Goal: Task Accomplishment & Management: Use online tool/utility

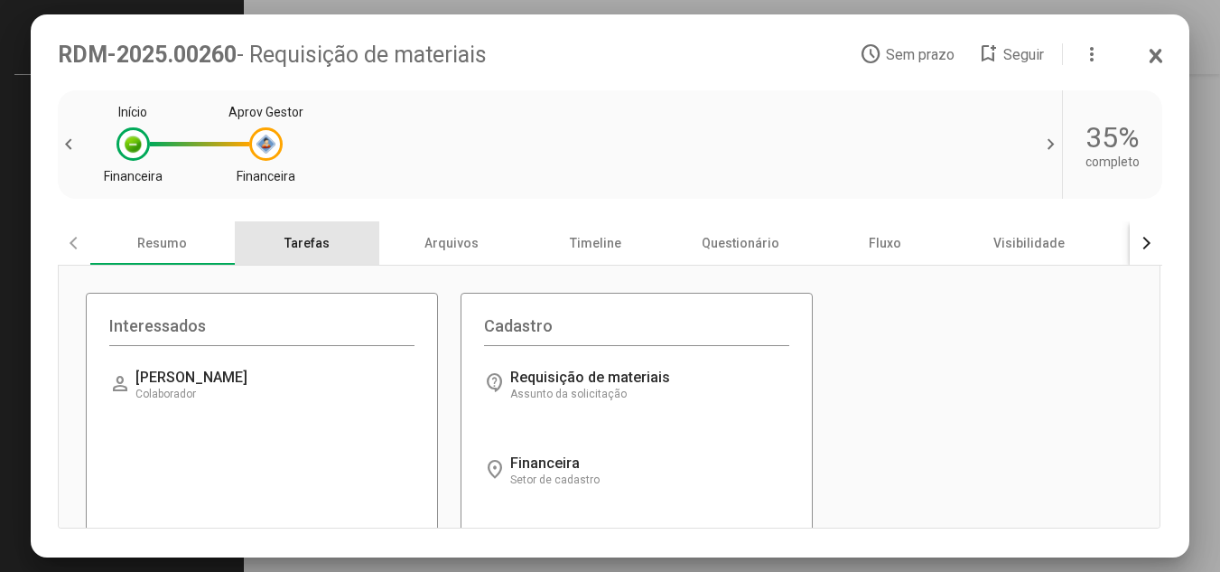
click at [306, 247] on div "Tarefas" at bounding box center [307, 242] width 144 height 43
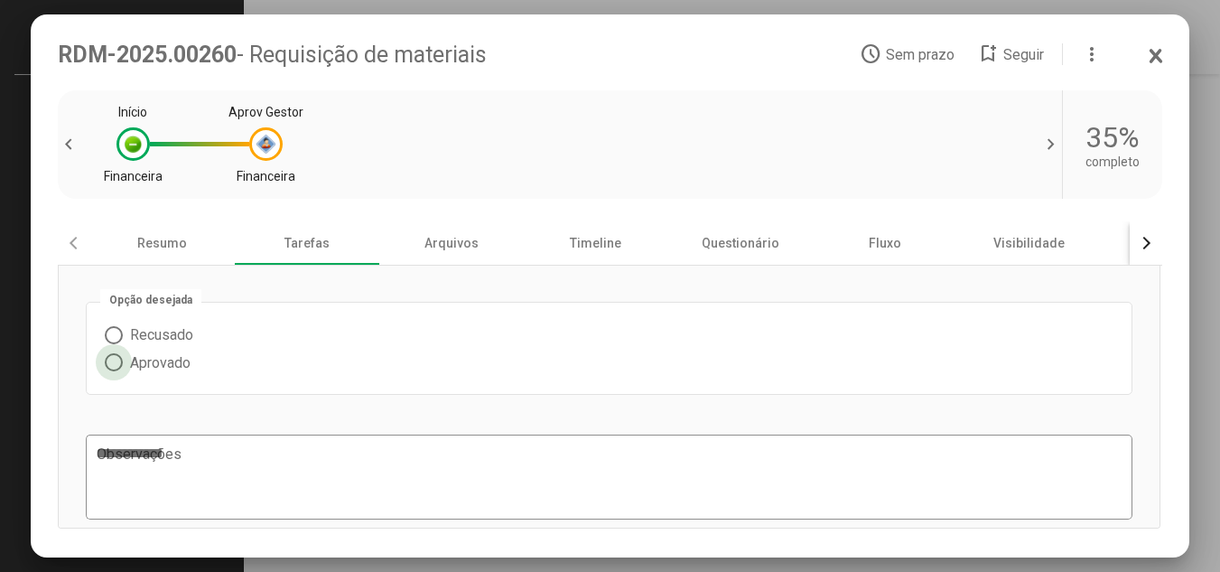
click at [112, 366] on span at bounding box center [114, 362] width 18 height 18
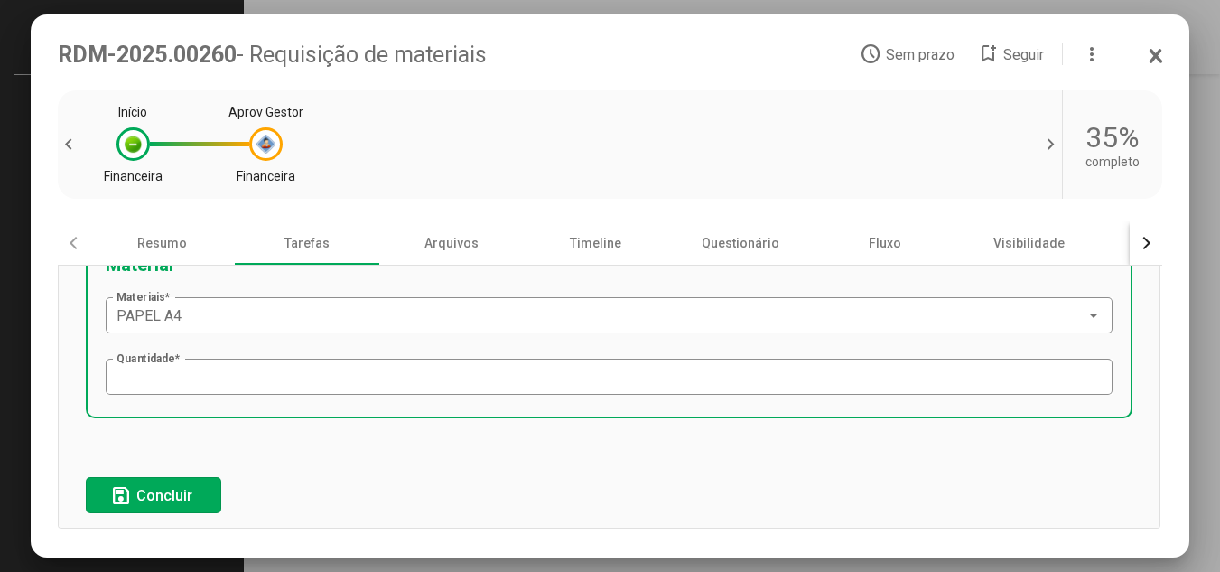
scroll to position [380, 0]
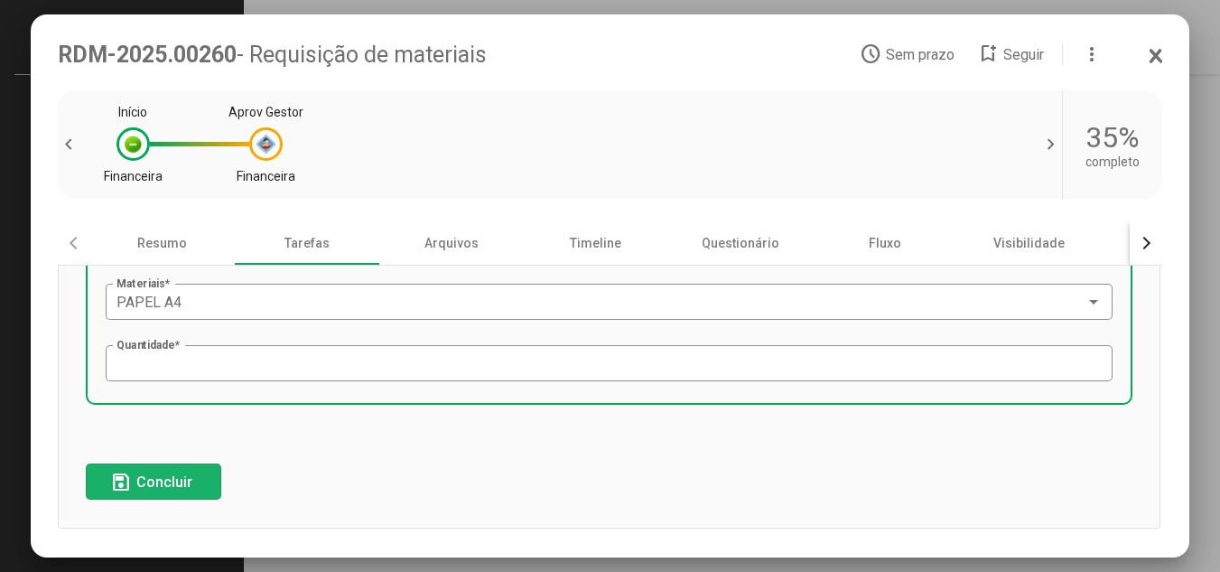
click at [177, 484] on span "Concluir" at bounding box center [164, 481] width 56 height 17
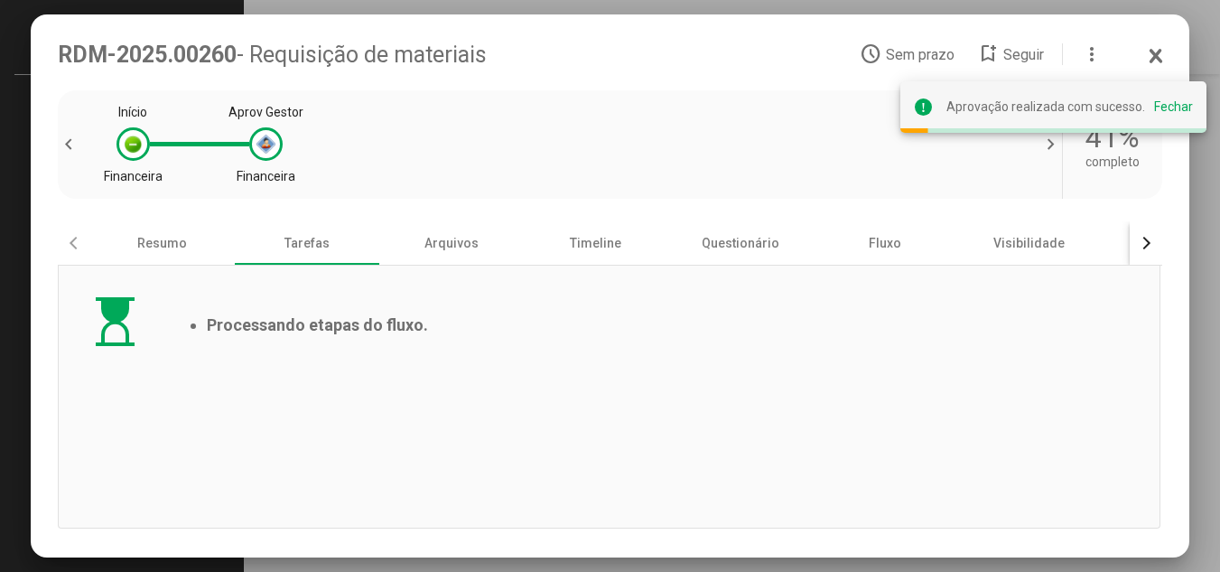
scroll to position [0, 0]
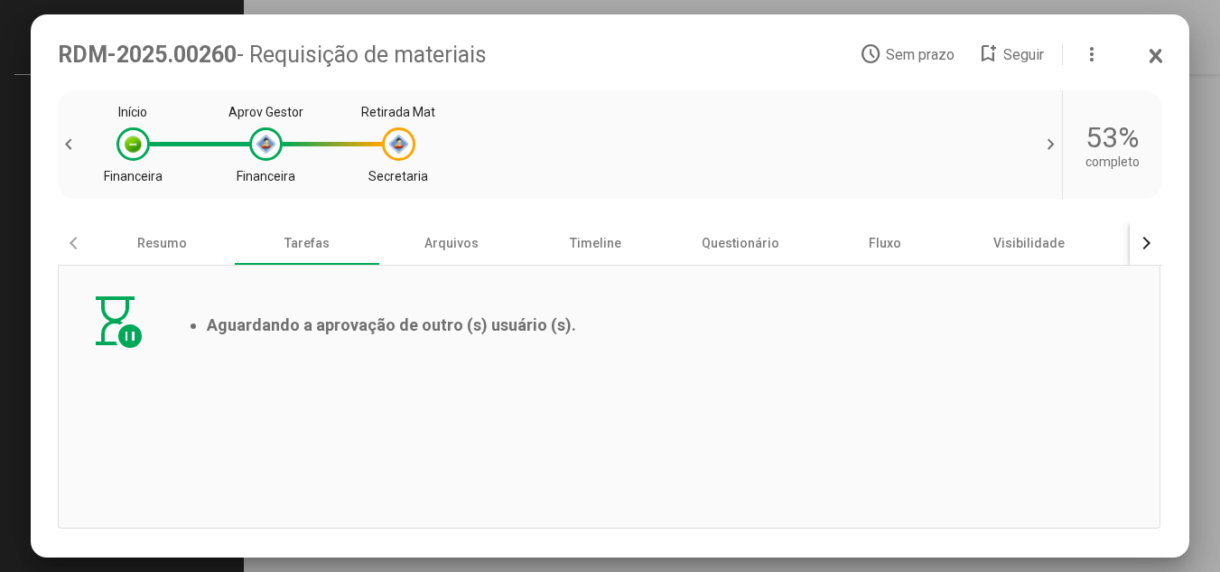
click at [1160, 50] on icon at bounding box center [1155, 56] width 9 height 12
